Goal: Find specific page/section: Find specific page/section

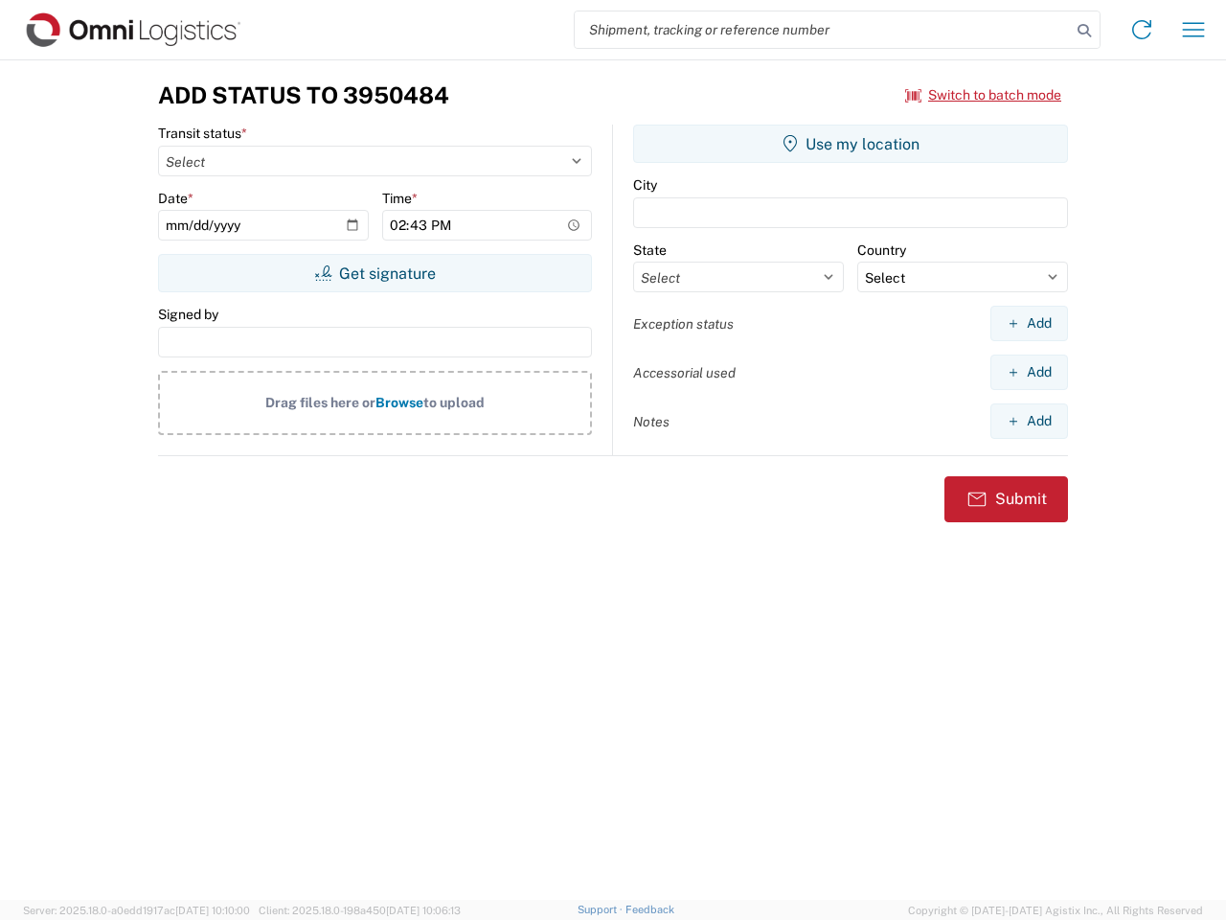
click at [823, 30] on input "search" at bounding box center [823, 29] width 496 height 36
click at [1084, 31] on icon at bounding box center [1084, 30] width 27 height 27
click at [1142, 30] on icon at bounding box center [1141, 29] width 31 height 31
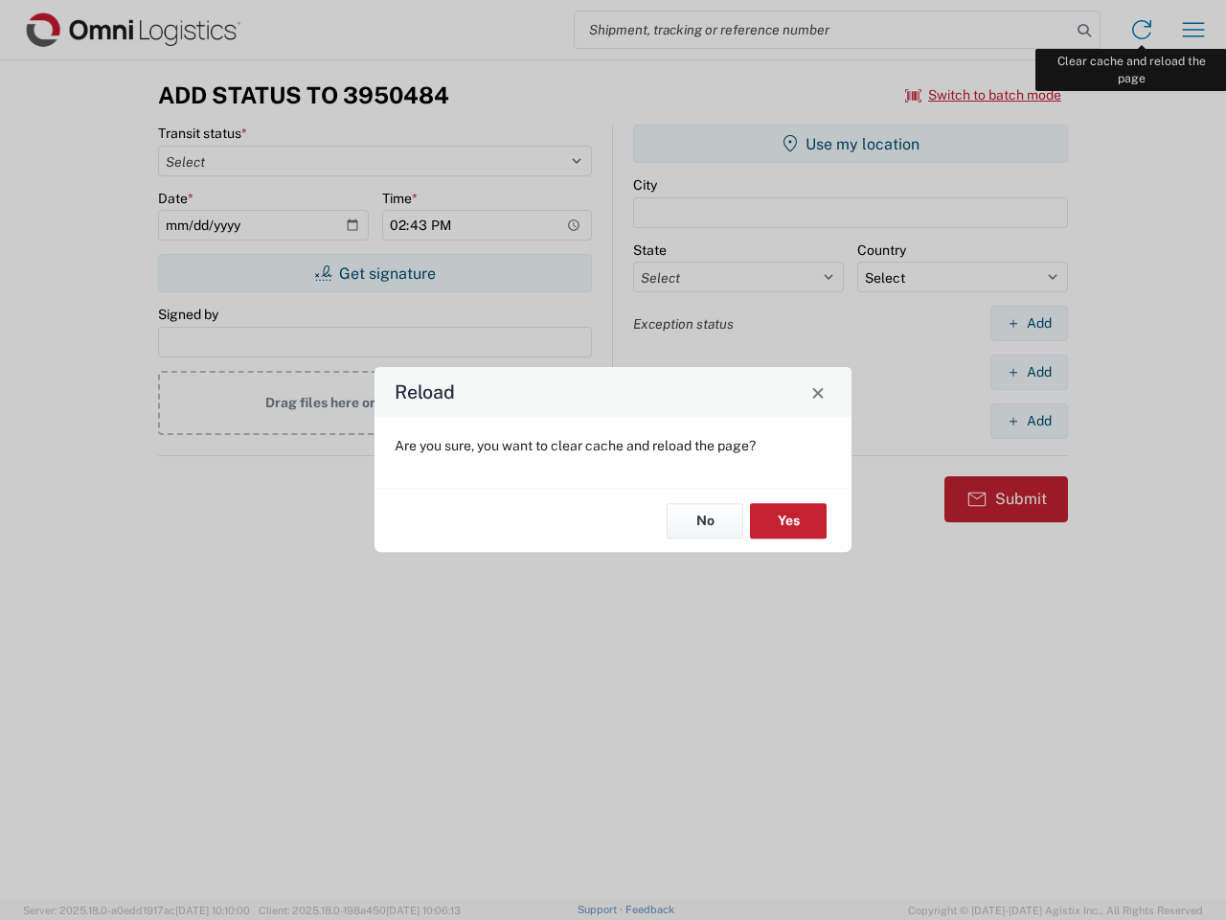
click at [1194, 30] on div "Reload Are you sure, you want to clear cache and reload the page? No Yes" at bounding box center [613, 460] width 1226 height 920
click at [984, 95] on div "Reload Are you sure, you want to clear cache and reload the page? No Yes" at bounding box center [613, 460] width 1226 height 920
click at [375, 273] on div "Reload Are you sure, you want to clear cache and reload the page? No Yes" at bounding box center [613, 460] width 1226 height 920
click at [851, 144] on div "Reload Are you sure, you want to clear cache and reload the page? No Yes" at bounding box center [613, 460] width 1226 height 920
click at [1029, 323] on div "Reload Are you sure, you want to clear cache and reload the page? No Yes" at bounding box center [613, 460] width 1226 height 920
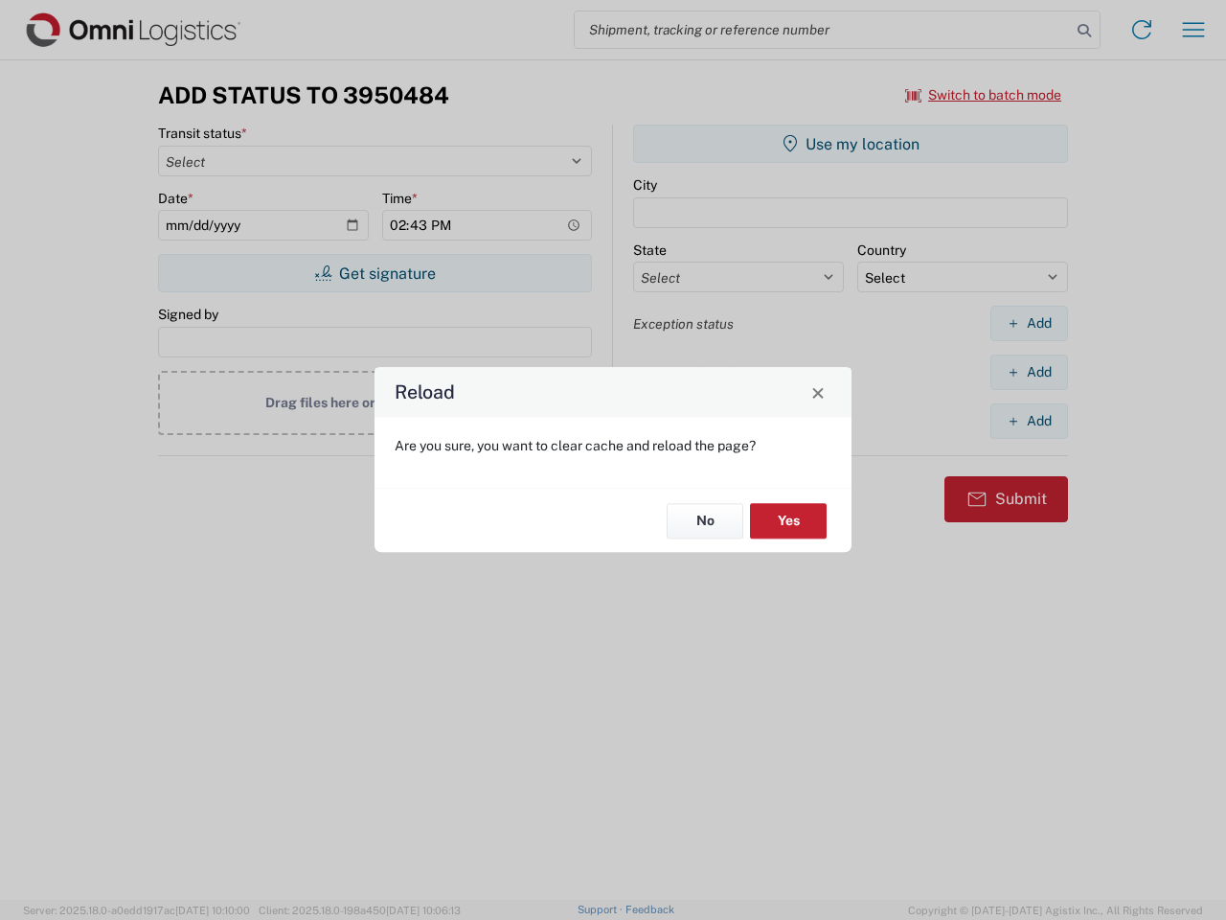
click at [1029, 372] on div "Reload Are you sure, you want to clear cache and reload the page? No Yes" at bounding box center [613, 460] width 1226 height 920
click at [1029, 421] on div "Reload Are you sure, you want to clear cache and reload the page? No Yes" at bounding box center [613, 460] width 1226 height 920
